Goal: Information Seeking & Learning: Learn about a topic

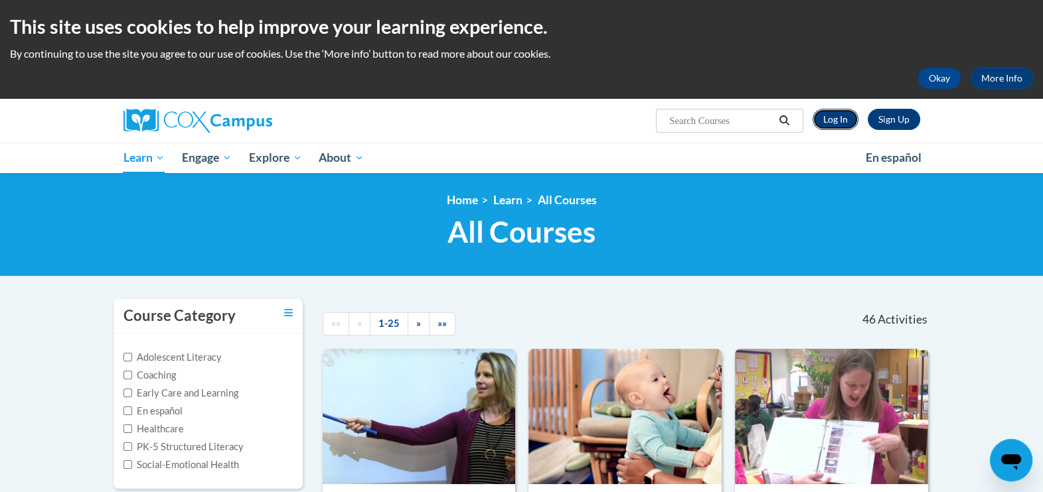
click at [848, 112] on link "Log In" at bounding box center [835, 119] width 46 height 21
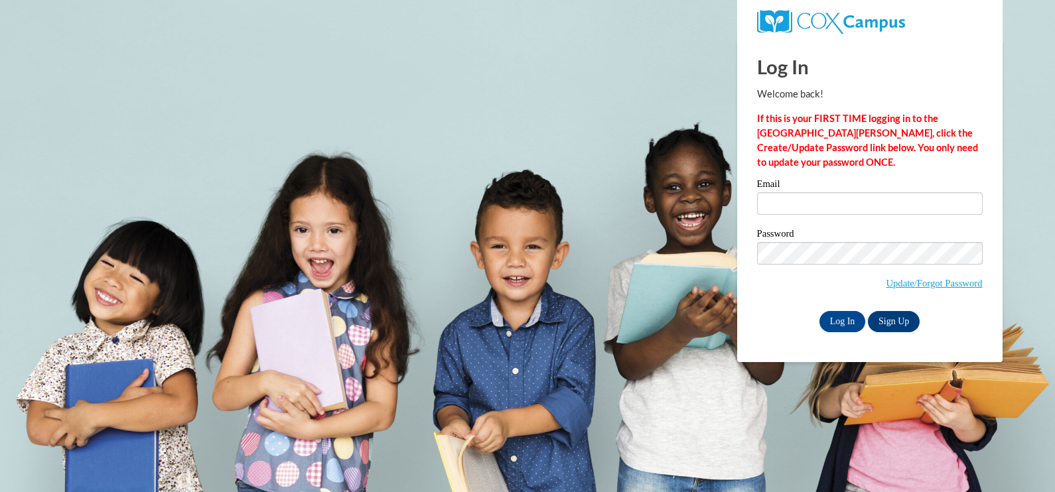
click at [779, 218] on div "Email" at bounding box center [870, 202] width 226 height 46
click at [785, 202] on input "Email" at bounding box center [870, 203] width 226 height 23
type input "itoledo1@ivytech.edu"
click at [818, 239] on label "Password" at bounding box center [870, 235] width 226 height 13
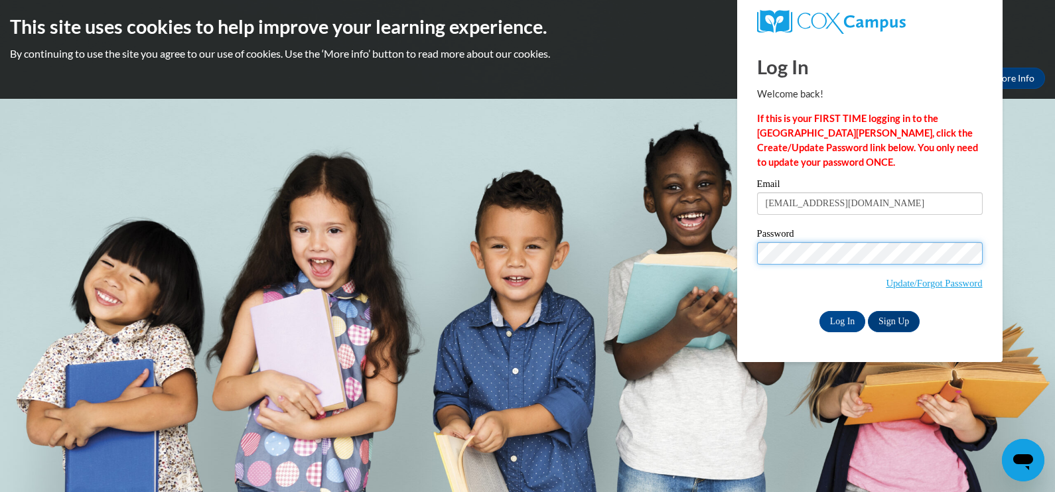
click at [820, 311] on input "Log In" at bounding box center [843, 321] width 46 height 21
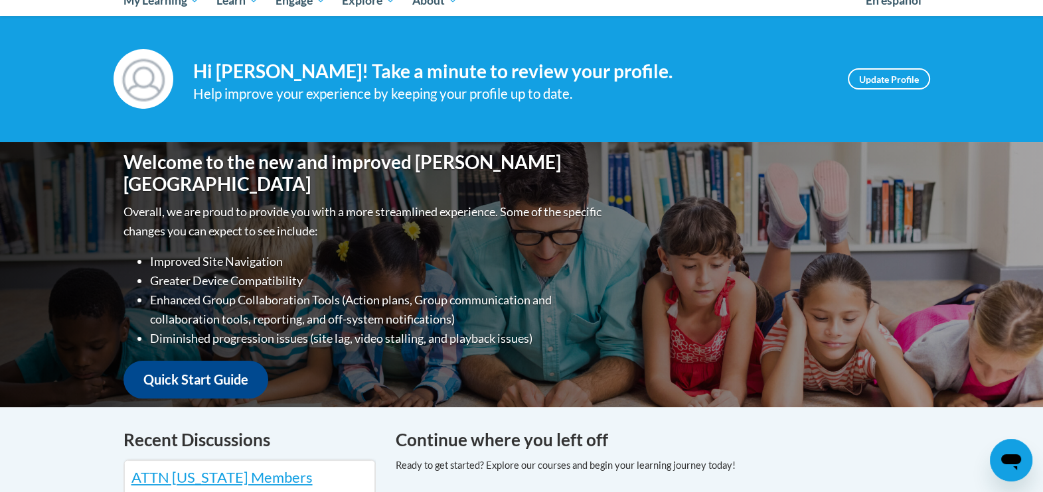
scroll to position [183, 0]
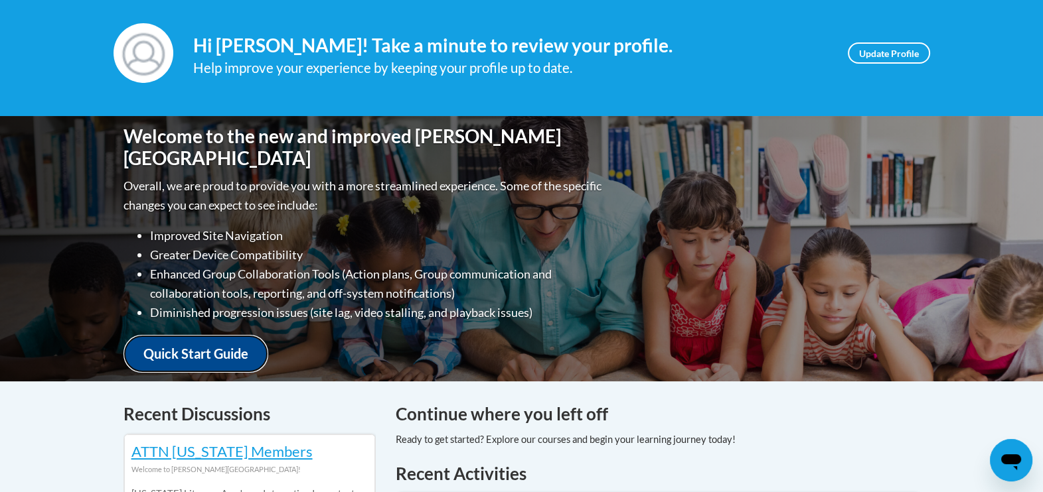
click at [242, 355] on link "Quick Start Guide" at bounding box center [195, 354] width 145 height 38
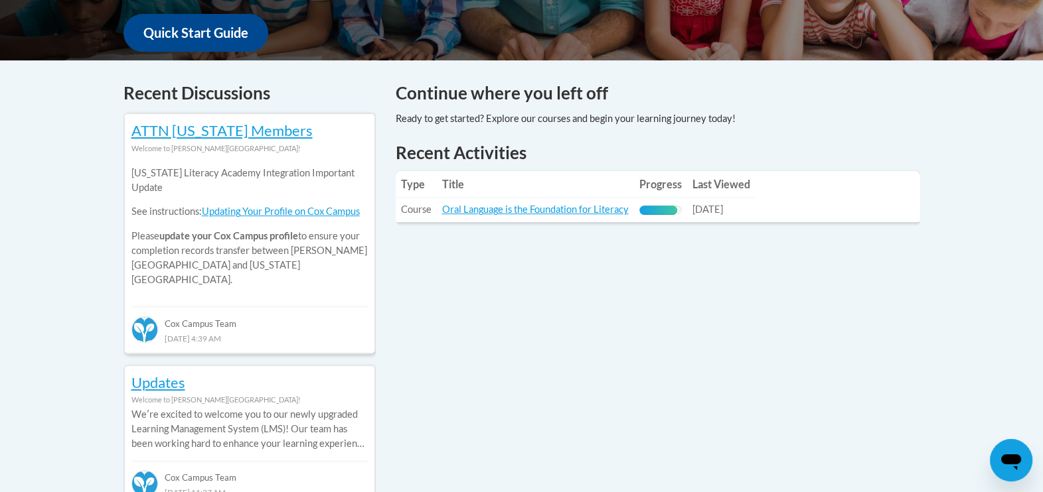
scroll to position [515, 0]
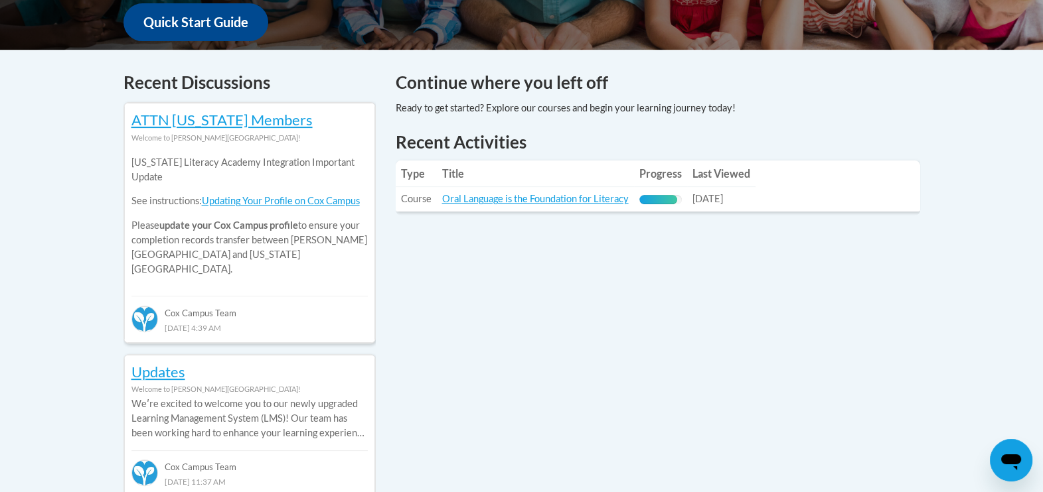
click at [795, 199] on table "Type Title Progress Last Viewed Type: Course Title: Oral Language is the Founda…" at bounding box center [658, 186] width 524 height 51
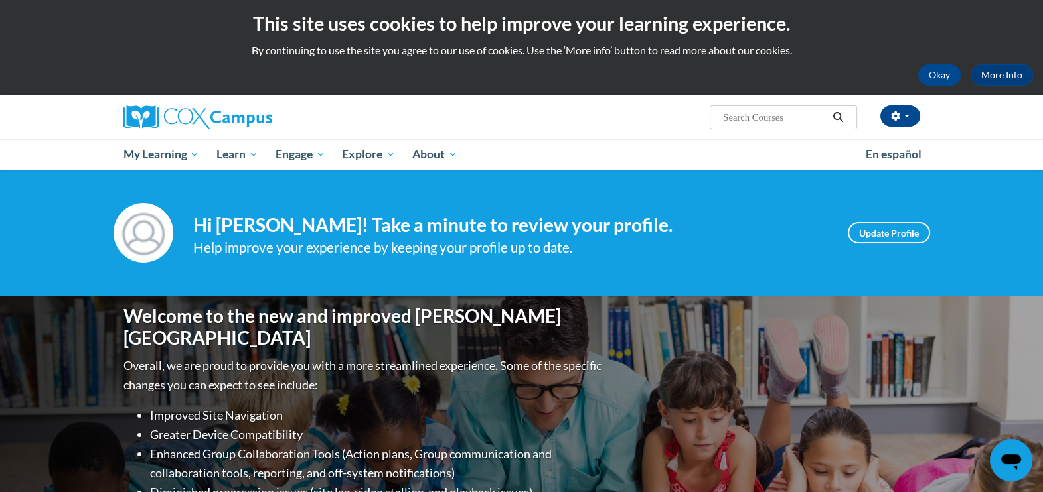
scroll to position [0, 0]
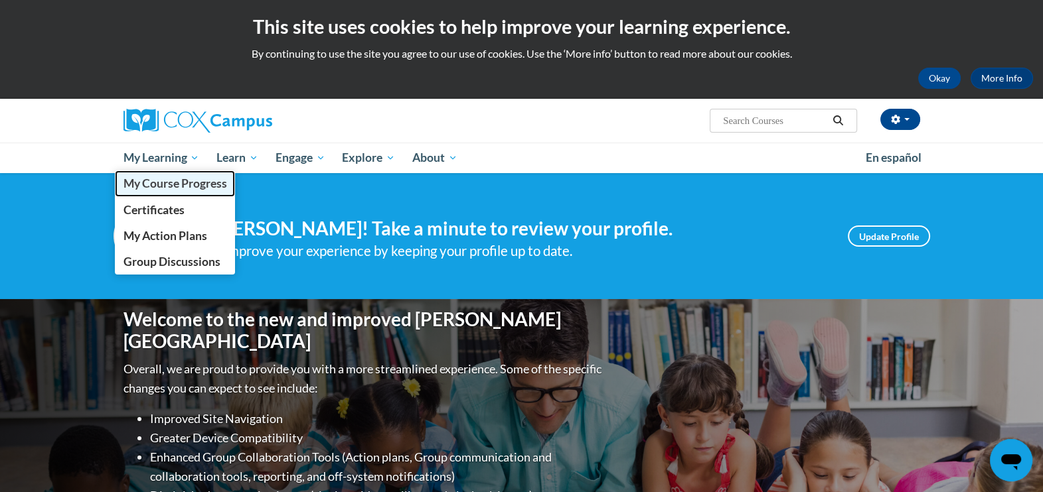
click at [158, 180] on span "My Course Progress" at bounding box center [175, 184] width 104 height 14
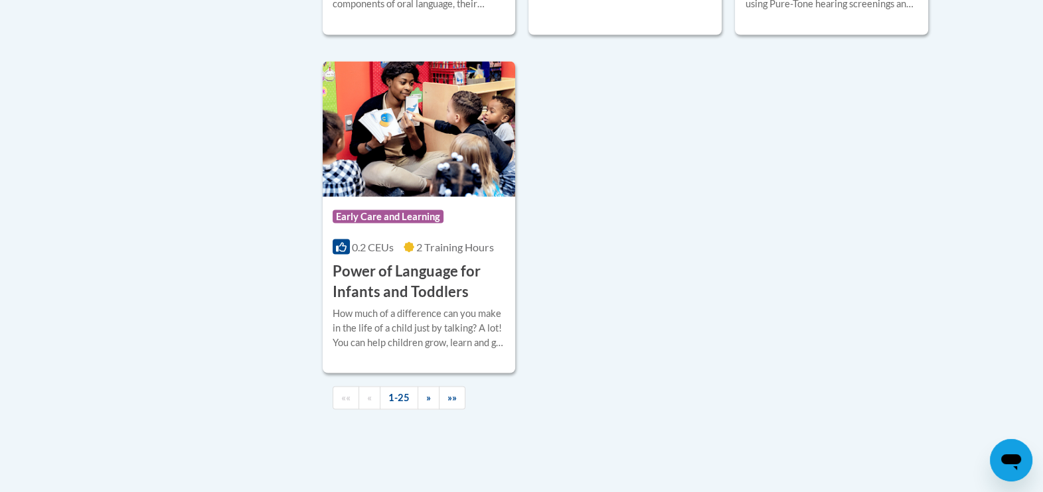
scroll to position [2872, 0]
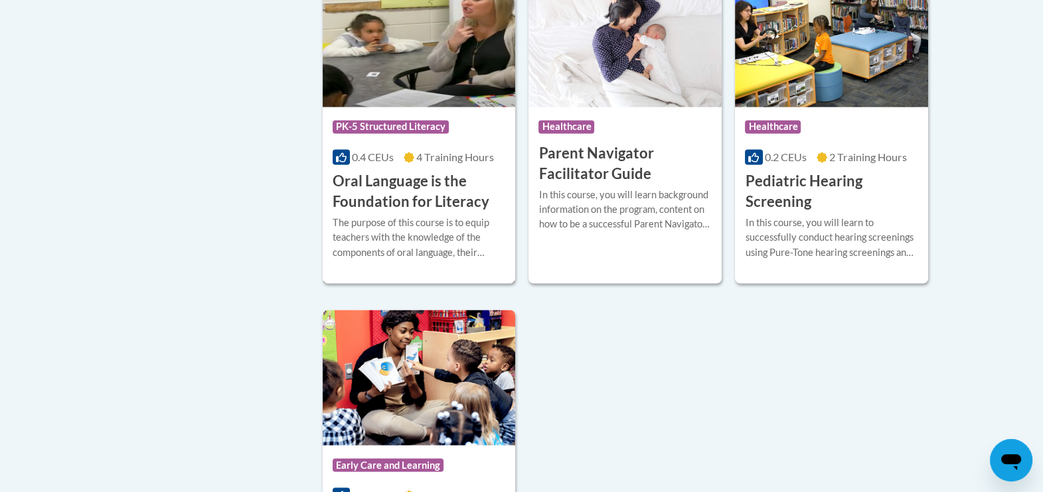
click at [463, 248] on div "The purpose of this course is to equip teachers with the knowledge of the compo…" at bounding box center [419, 238] width 173 height 44
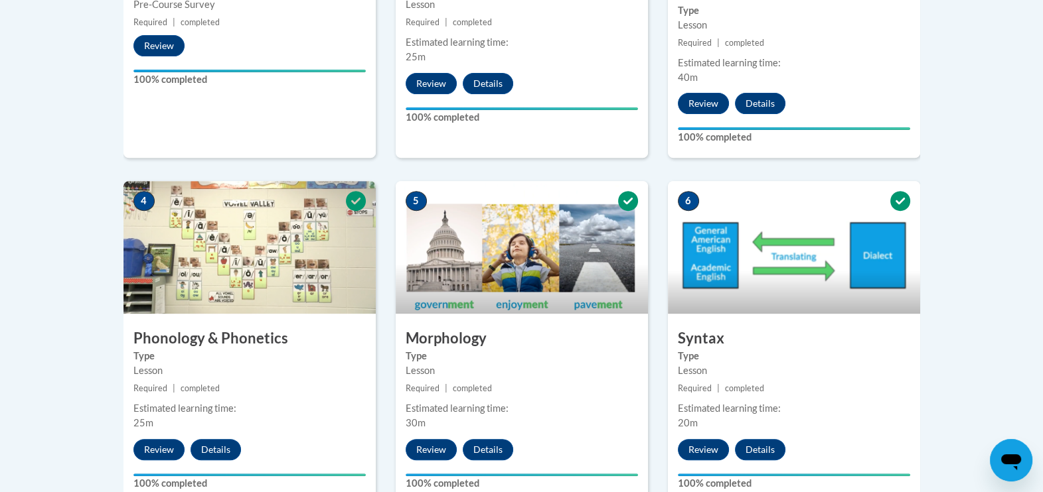
scroll to position [663, 0]
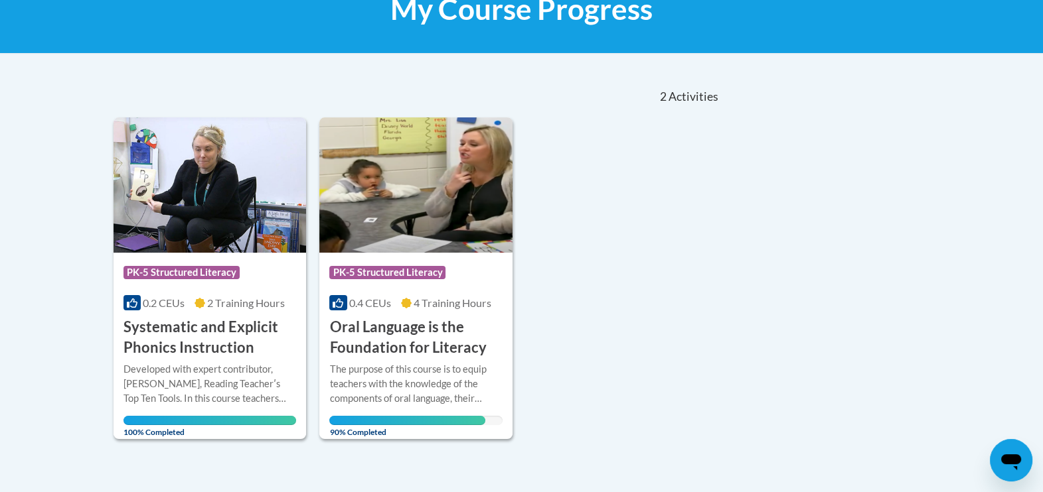
scroll to position [249, 0]
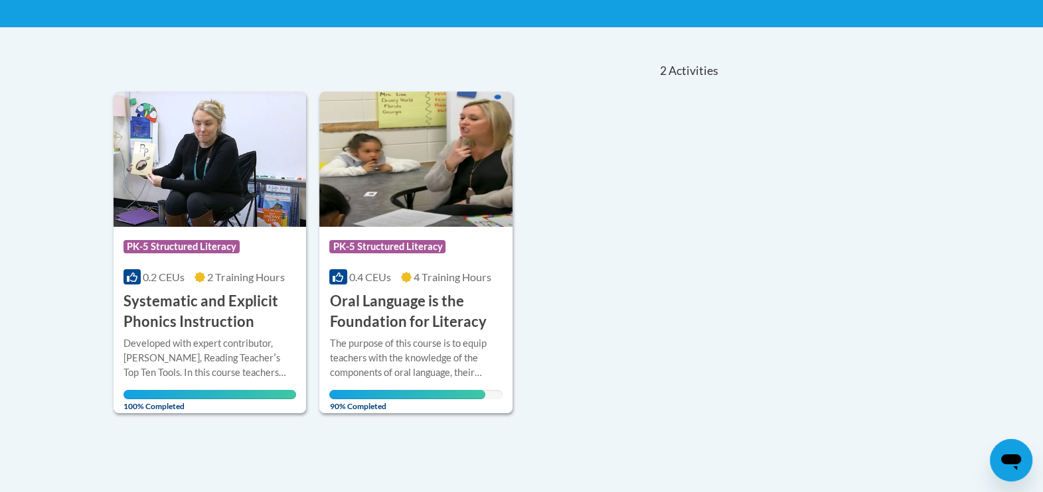
click at [614, 194] on div "Course Category: PK-5 Structured Literacy 0.2 CEUs 2 Training Hours COURSE Syst…" at bounding box center [416, 252] width 607 height 321
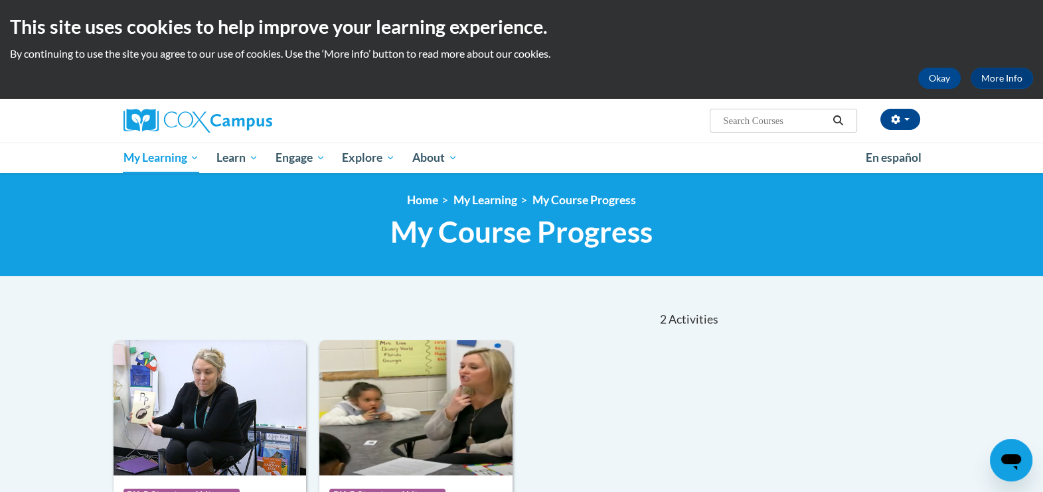
scroll to position [0, 0]
click at [570, 396] on div "Course Category: PK-5 Structured Literacy 0.2 CEUs 2 Training Hours COURSE Syst…" at bounding box center [416, 500] width 607 height 321
click at [942, 76] on button "Okay" at bounding box center [939, 78] width 42 height 21
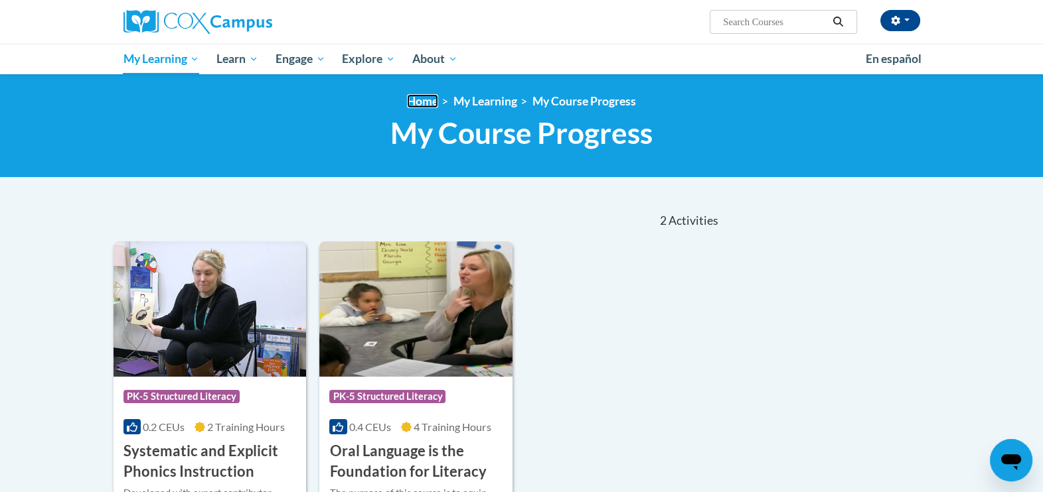
click at [412, 103] on link "Home" at bounding box center [422, 101] width 31 height 14
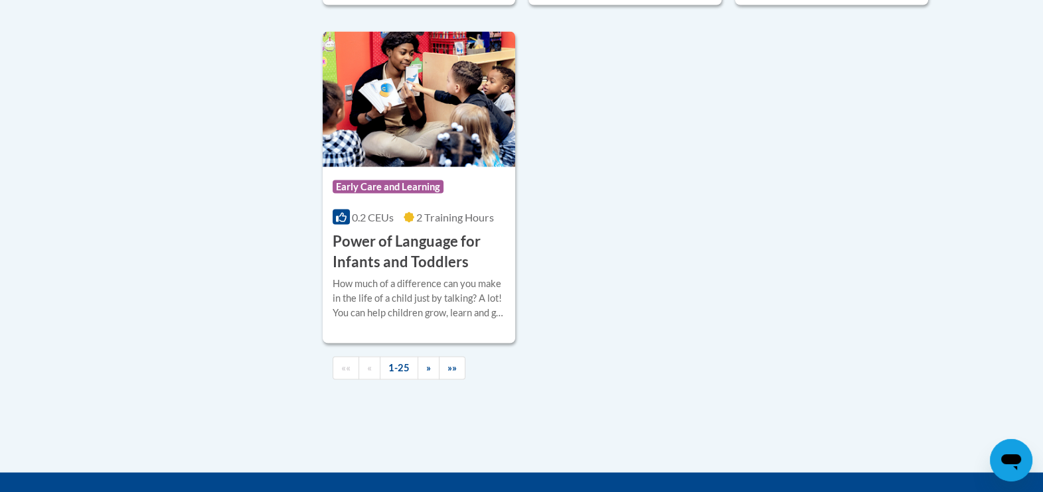
scroll to position [3235, 0]
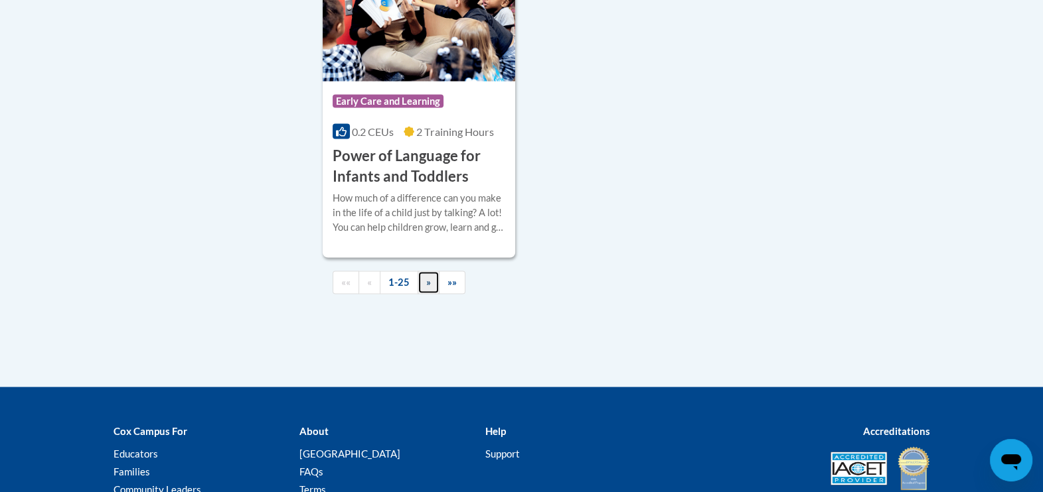
click at [419, 295] on link "»" at bounding box center [428, 282] width 22 height 23
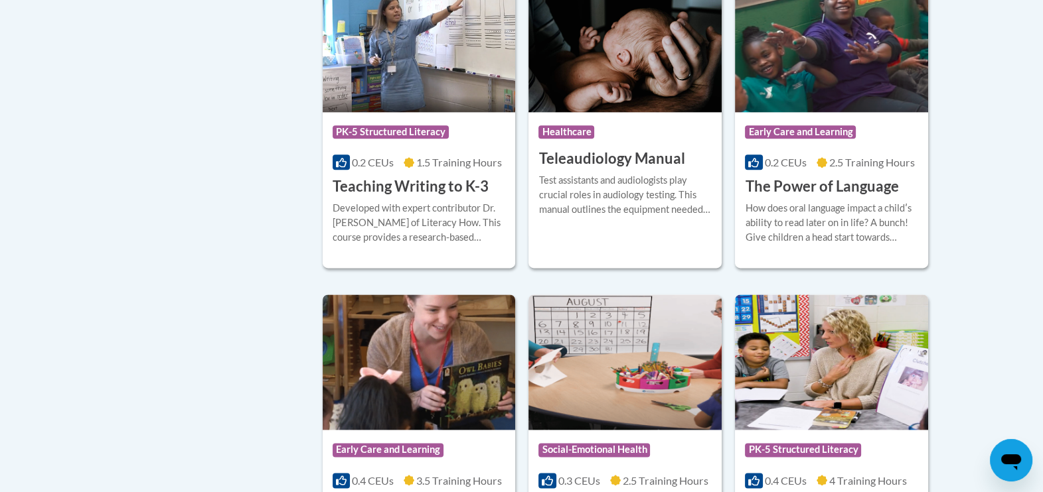
scroll to position [2322, 0]
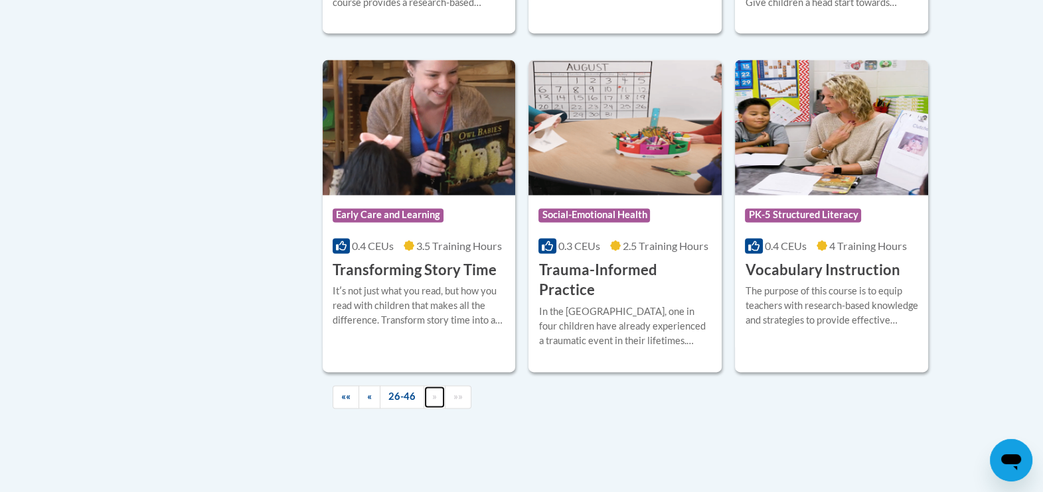
click at [432, 391] on span "»" at bounding box center [434, 396] width 5 height 11
click at [376, 386] on link "«" at bounding box center [369, 397] width 22 height 23
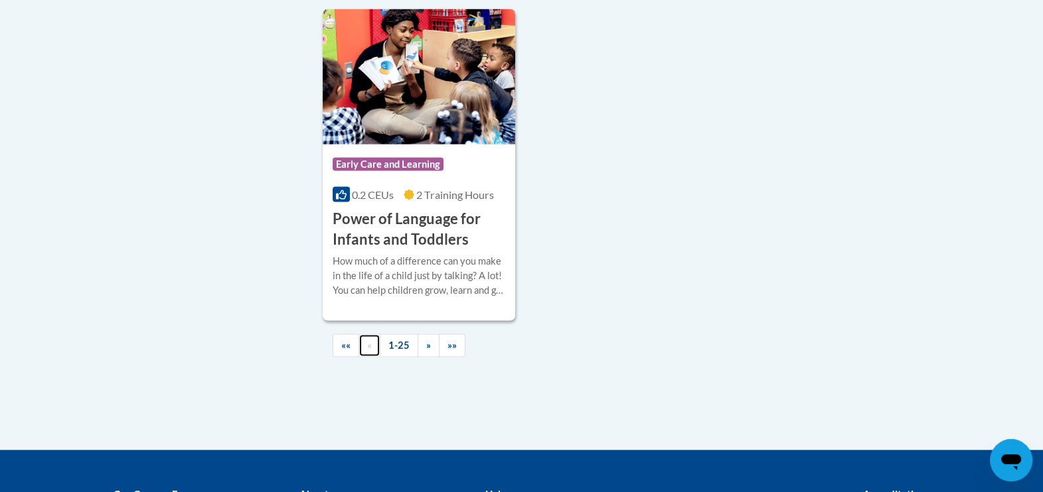
scroll to position [3234, 0]
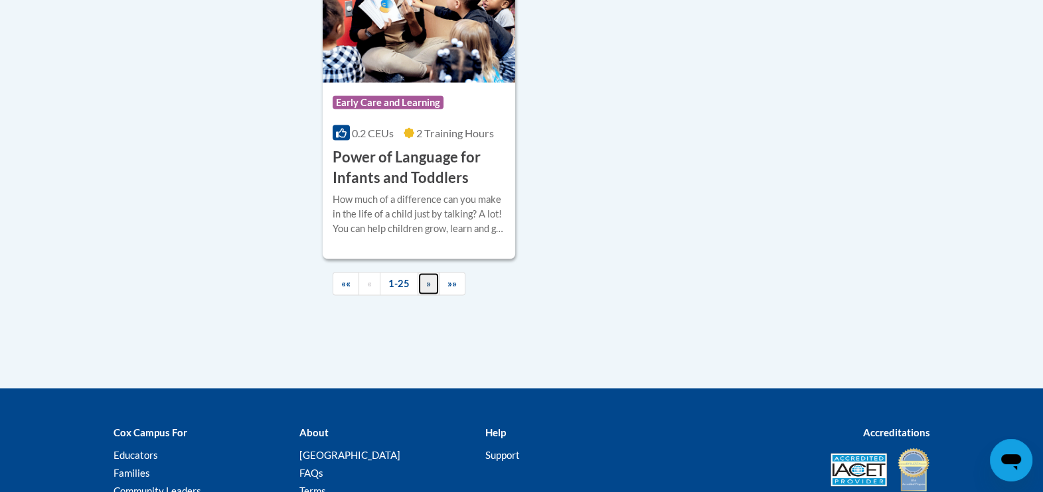
click at [431, 296] on link "»" at bounding box center [428, 284] width 22 height 23
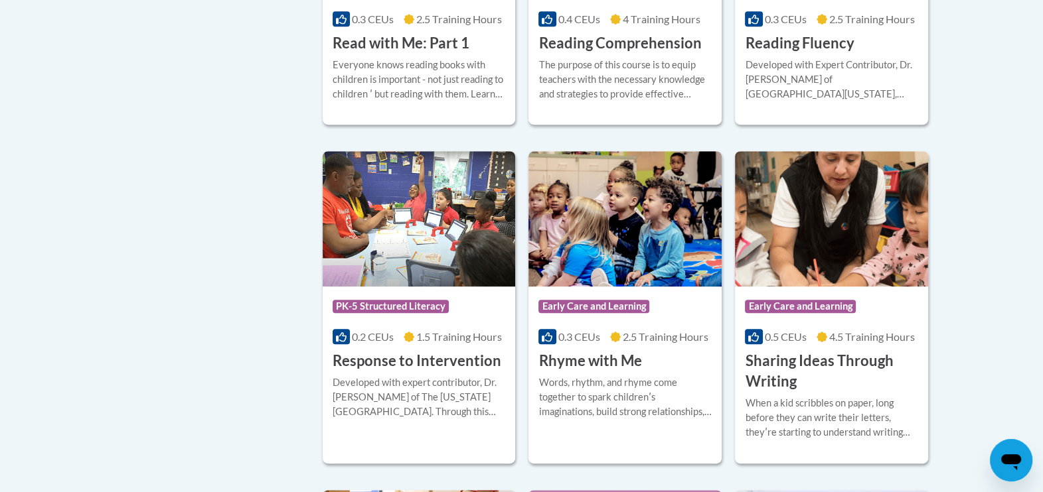
scroll to position [828, 0]
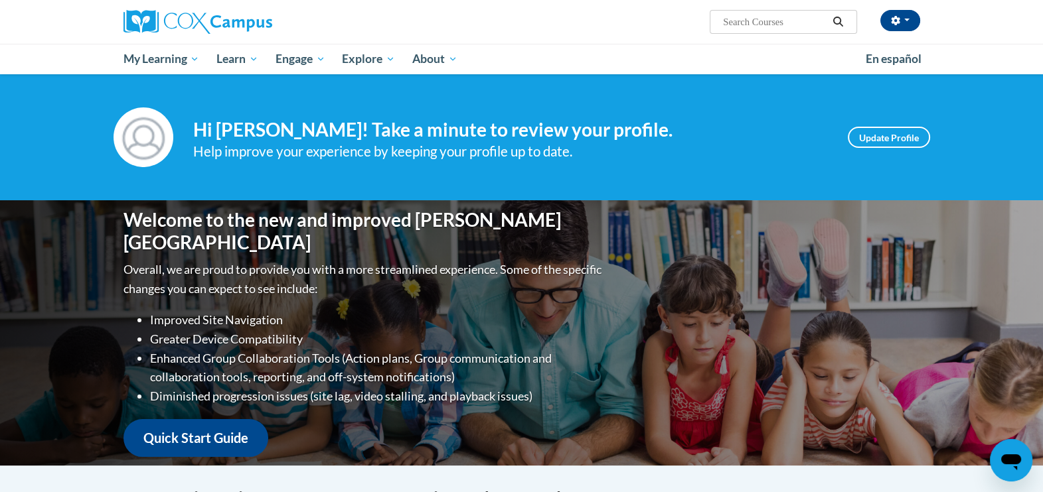
click at [775, 15] on input "Search..." at bounding box center [774, 22] width 106 height 16
type input "Early Literacy"
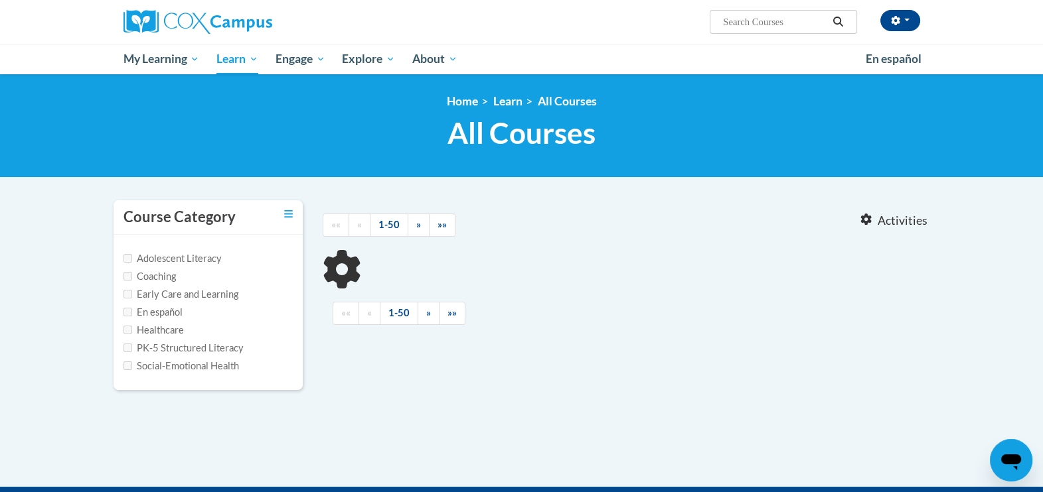
type input "Early Literacy"
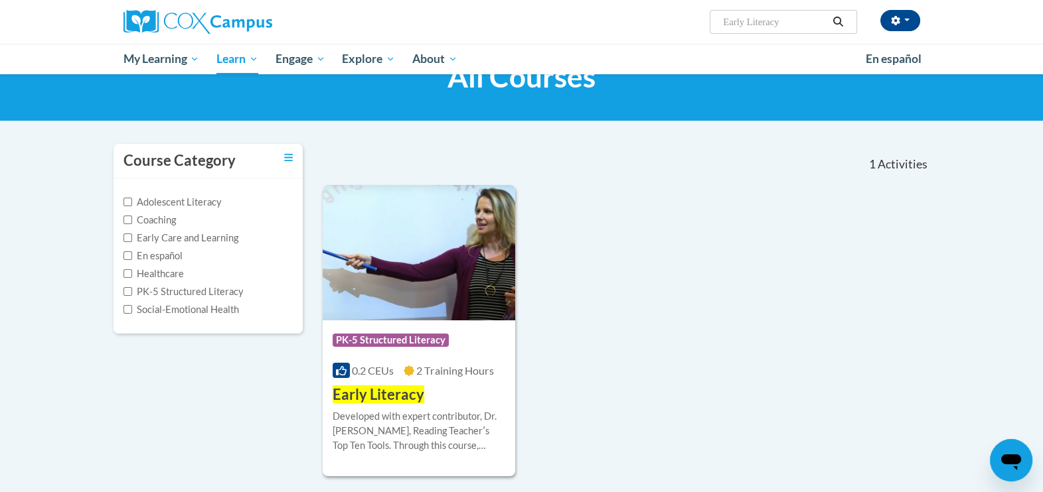
scroll to position [82, 0]
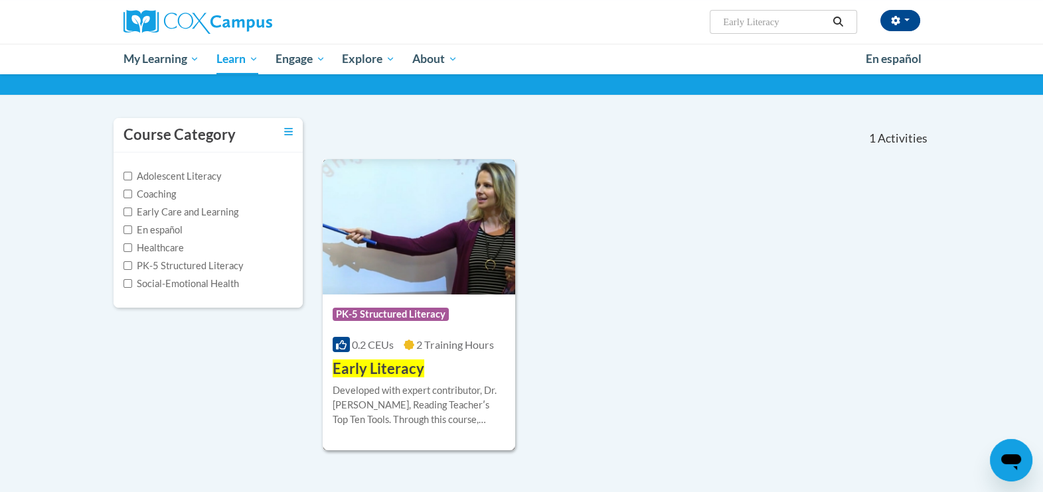
click at [422, 408] on div "Developed with expert contributor, Dr. [PERSON_NAME], Reading Teacherʹs Top Ten…" at bounding box center [419, 406] width 173 height 44
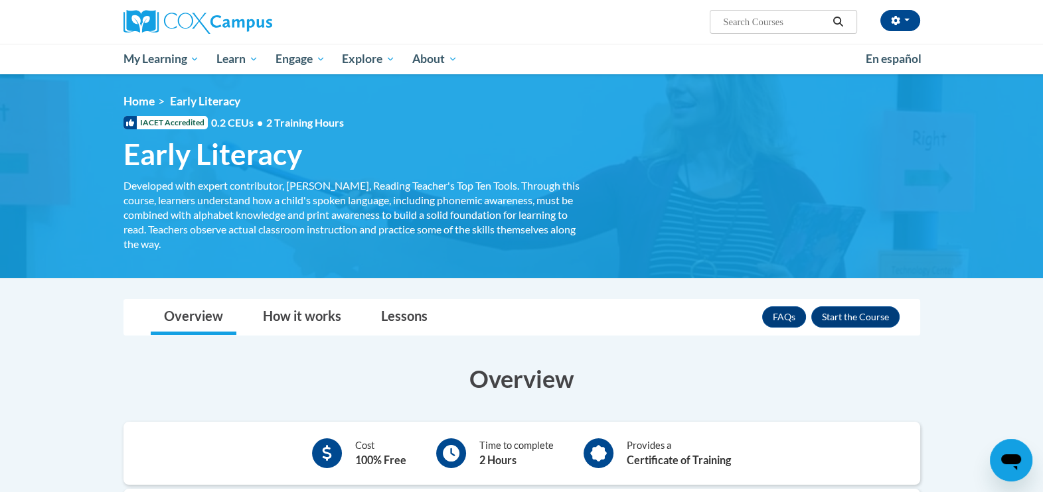
click at [745, 29] on input "Search..." at bounding box center [774, 22] width 106 height 16
type input "print awareness"
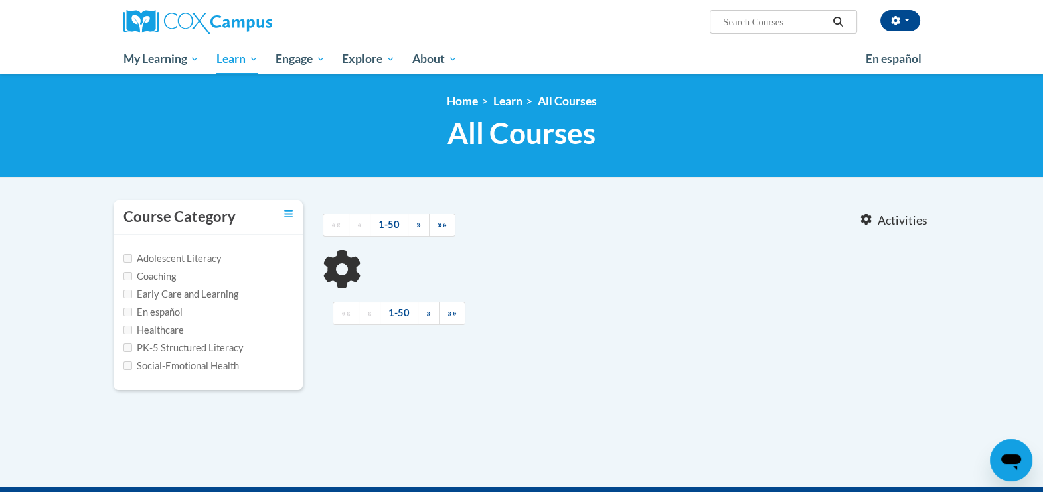
type input "print awareness"
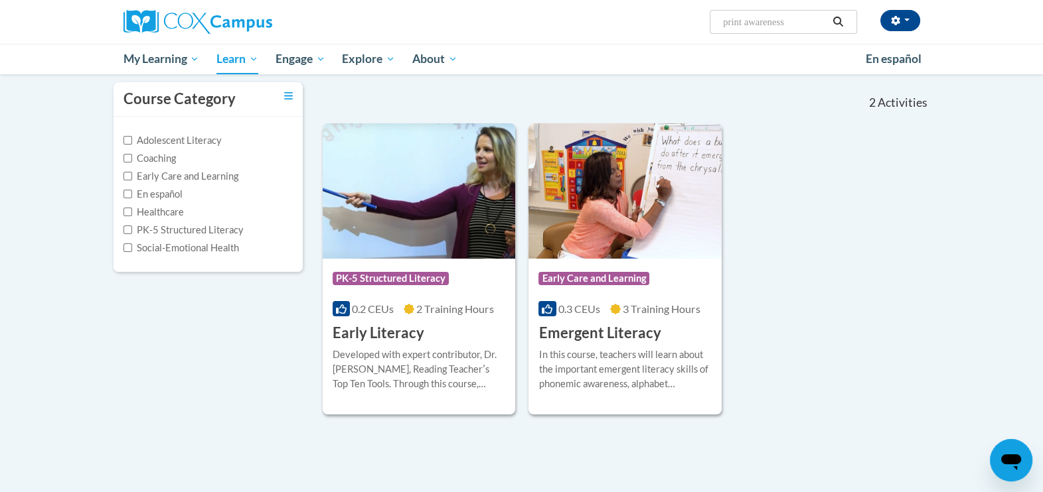
scroll to position [82, 0]
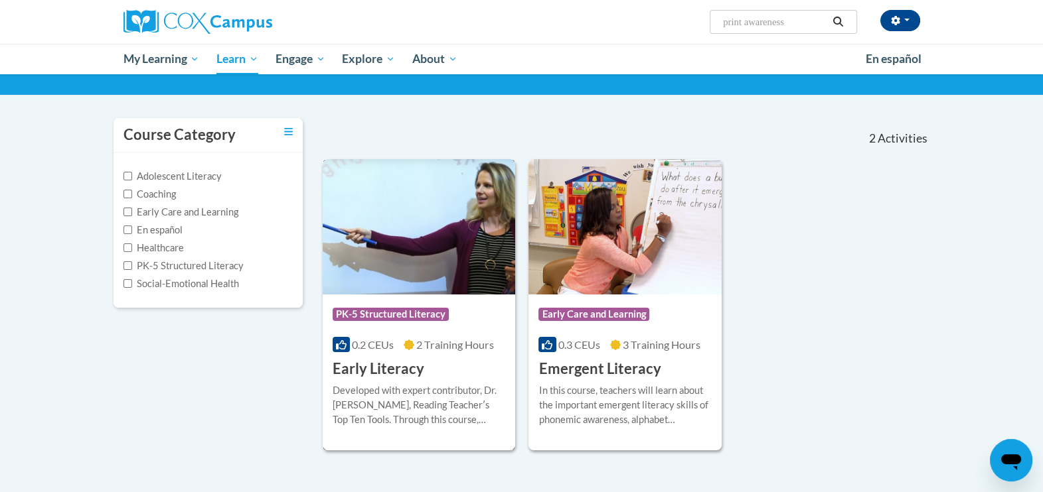
click at [460, 398] on div "Developed with expert contributor, Dr. Deborah Glaser, Reading Teacherʹs Top Te…" at bounding box center [419, 406] width 173 height 44
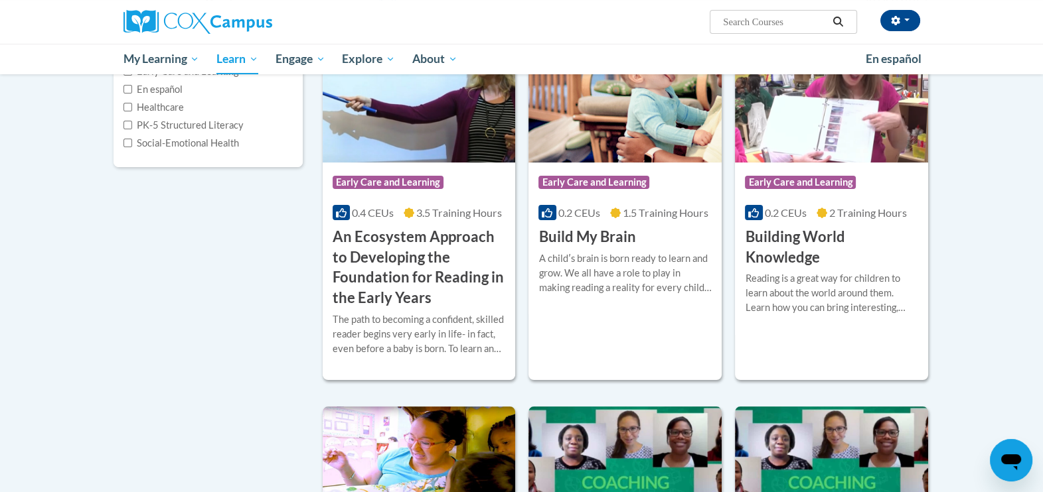
scroll to position [249, 0]
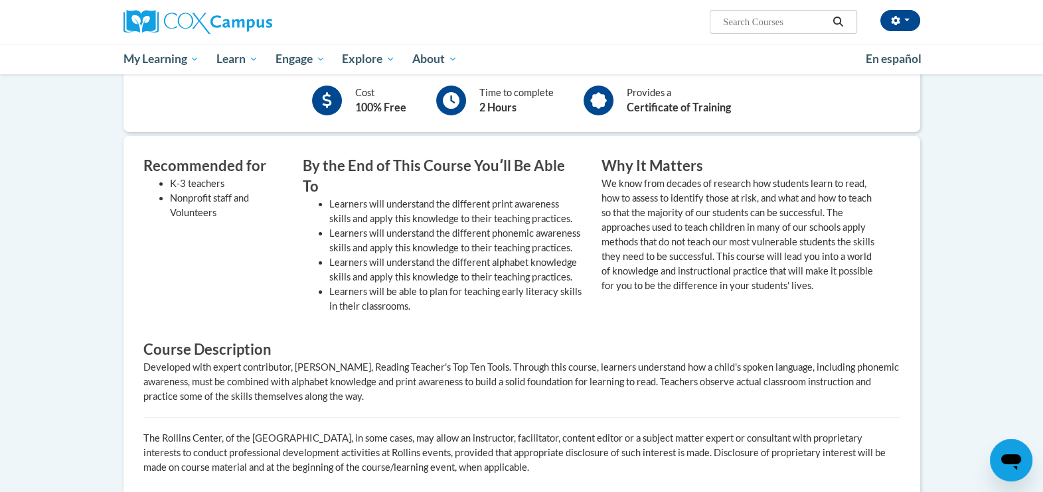
scroll to position [331, 0]
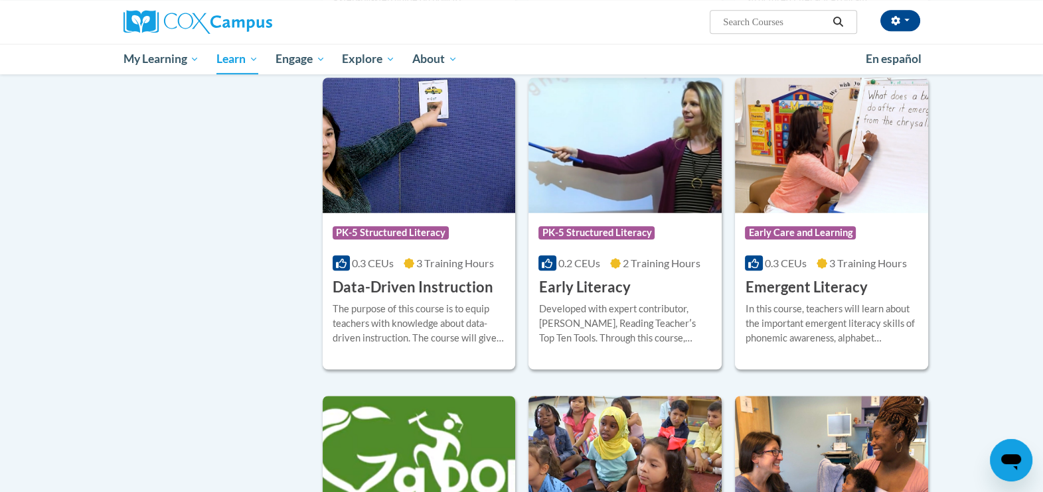
scroll to position [1244, 0]
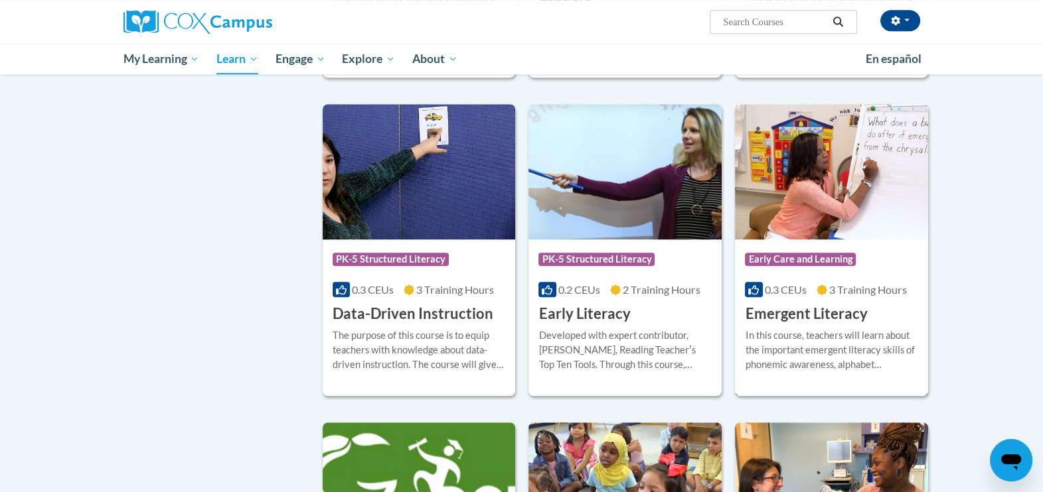
click at [865, 372] on div "In this course, teachers will learn about the important emergent literacy skill…" at bounding box center [831, 351] width 173 height 44
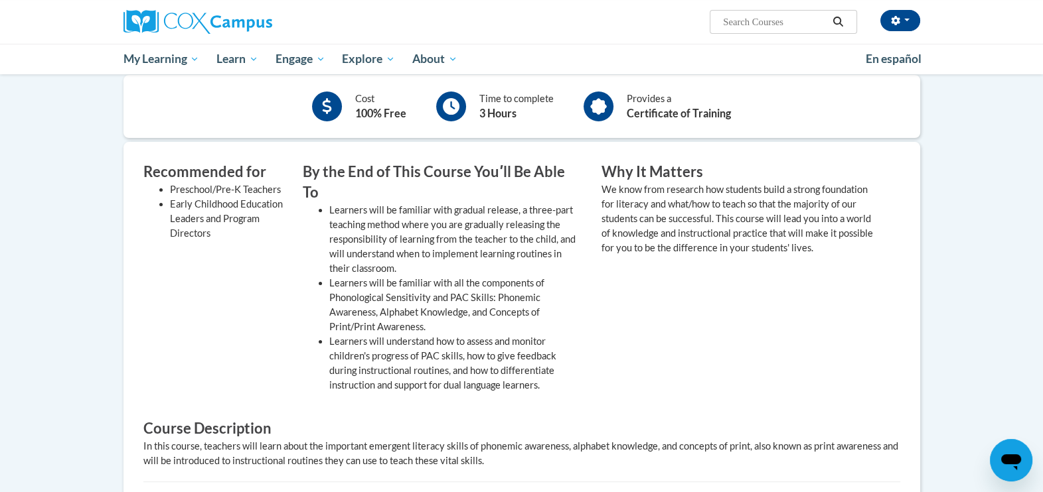
scroll to position [331, 0]
